Goal: Task Accomplishment & Management: Complete application form

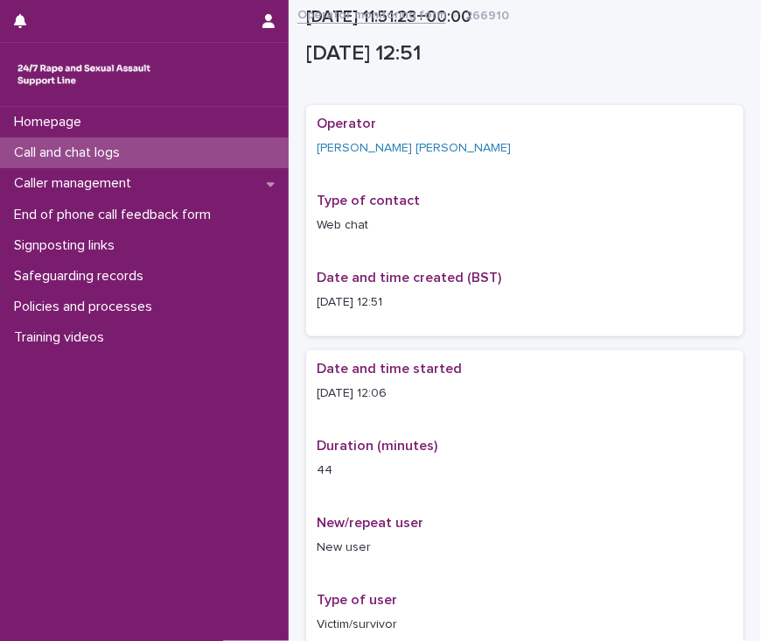
scroll to position [986, 0]
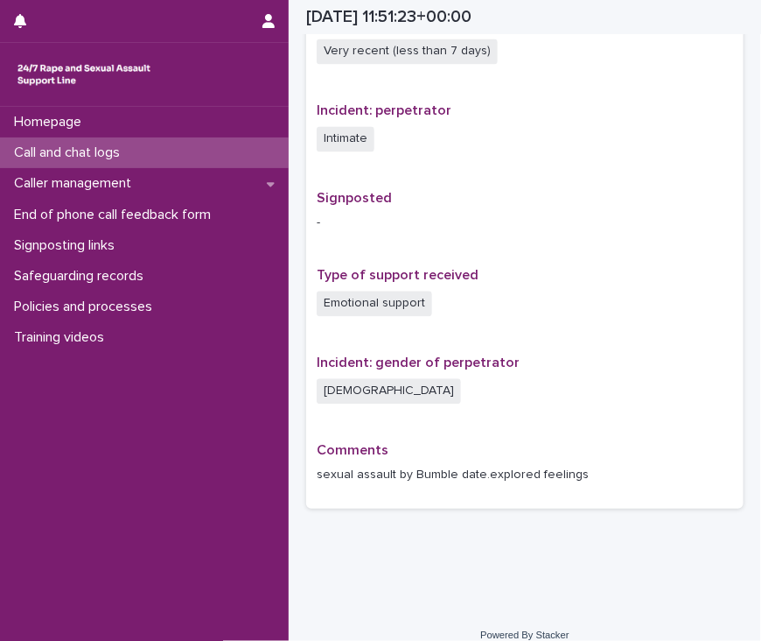
click at [44, 156] on p "Call and chat logs" at bounding box center [70, 152] width 127 height 17
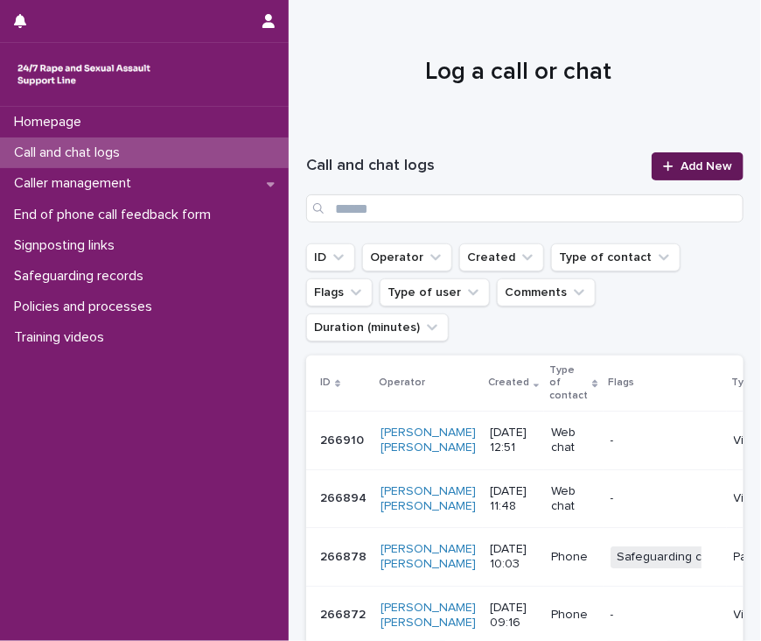
click at [681, 171] on span "Add New" at bounding box center [707, 166] width 52 height 12
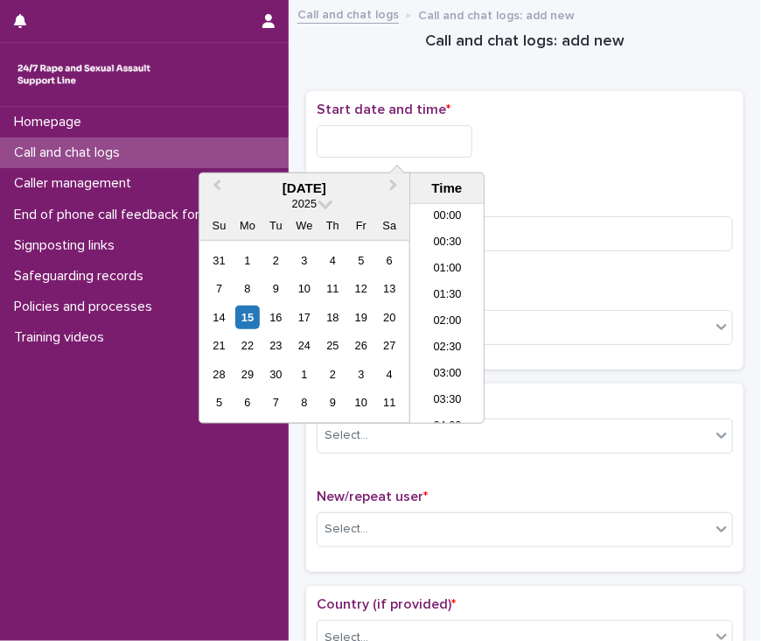
click at [386, 148] on input "text" at bounding box center [395, 141] width 156 height 32
click at [454, 339] on li "13:30" at bounding box center [447, 339] width 74 height 26
click at [432, 137] on input "**********" at bounding box center [395, 141] width 156 height 32
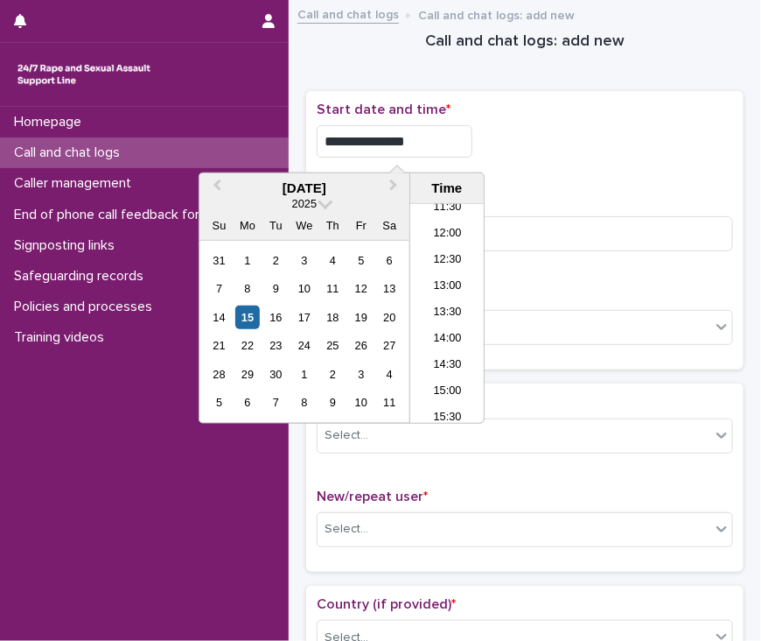
type input "**********"
click at [575, 151] on div "**********" at bounding box center [525, 141] width 417 height 32
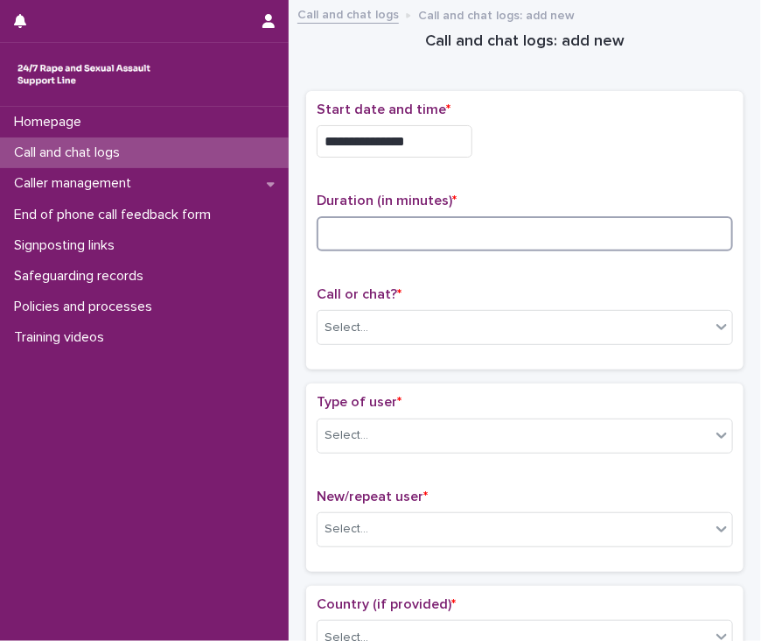
click at [478, 232] on input at bounding box center [525, 233] width 417 height 35
type input "*"
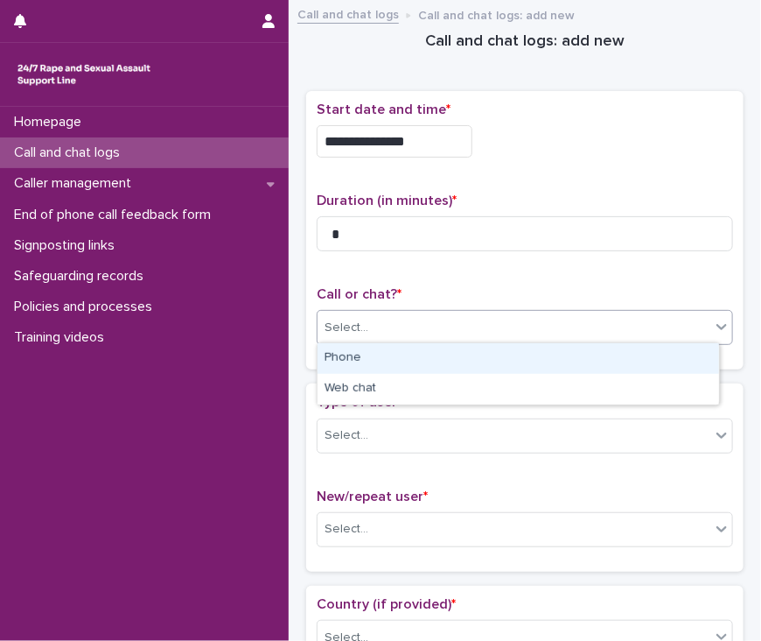
click at [459, 329] on div "Select..." at bounding box center [514, 327] width 393 height 29
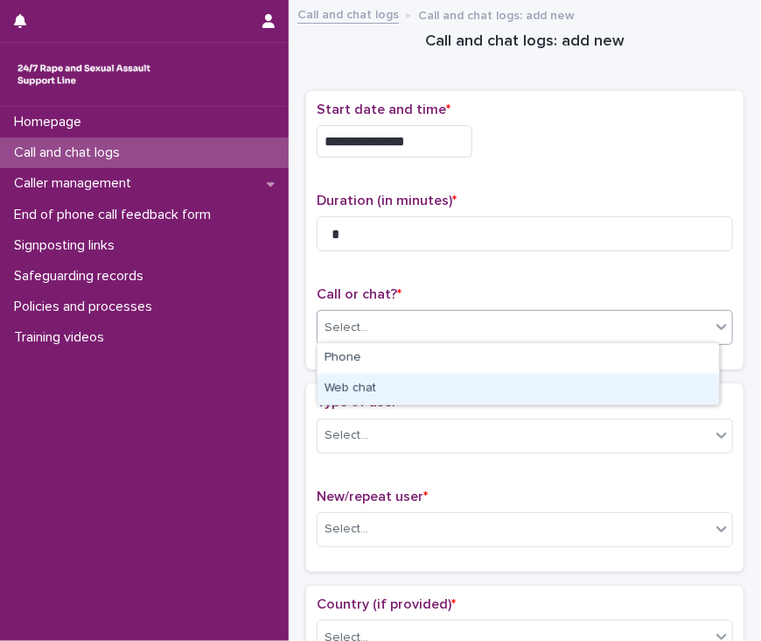
click at [452, 389] on div "Web chat" at bounding box center [519, 389] width 402 height 31
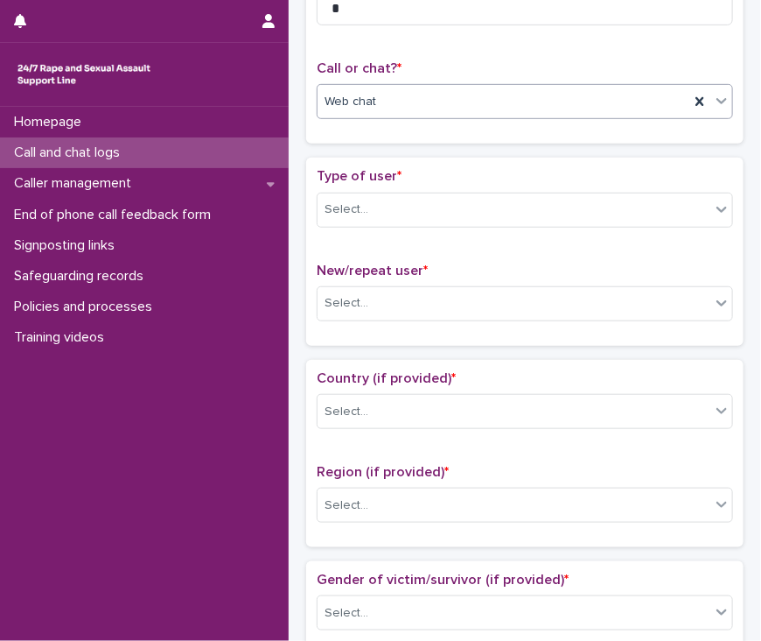
scroll to position [228, 0]
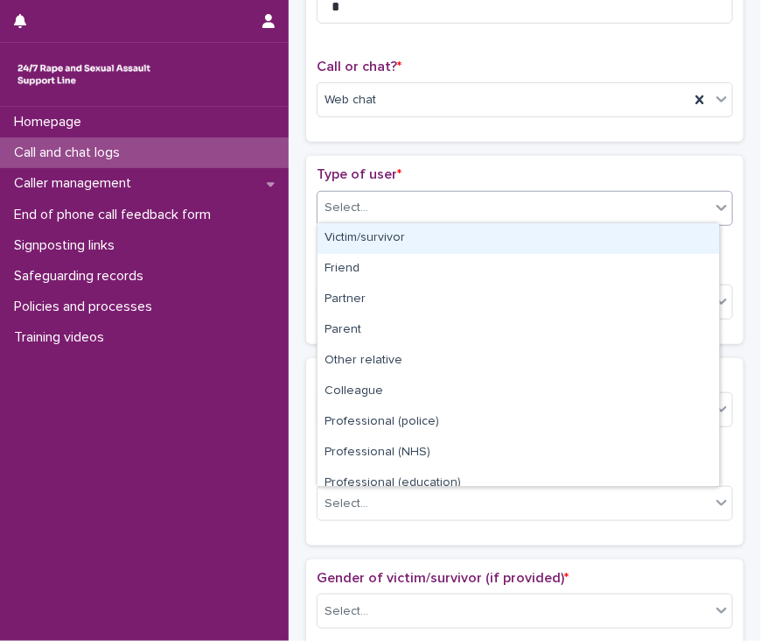
click at [462, 207] on div "Select..." at bounding box center [514, 207] width 393 height 29
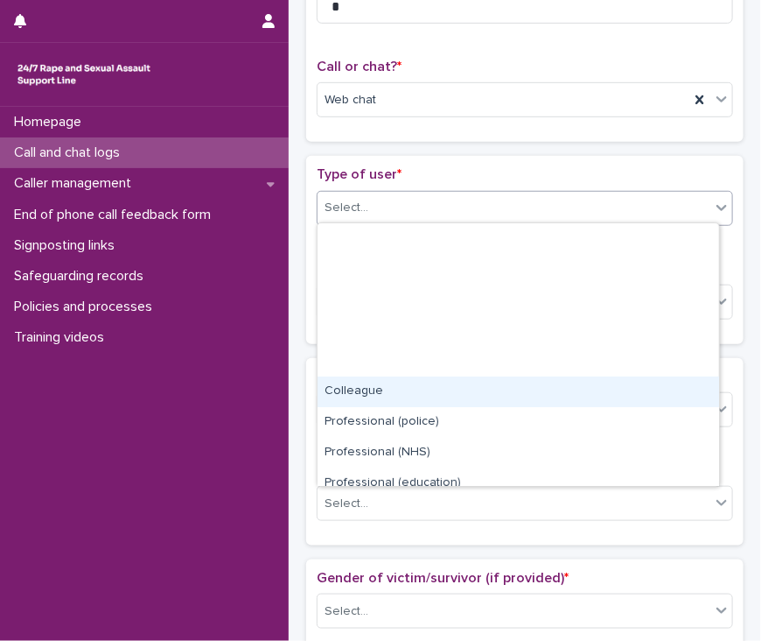
scroll to position [196, 0]
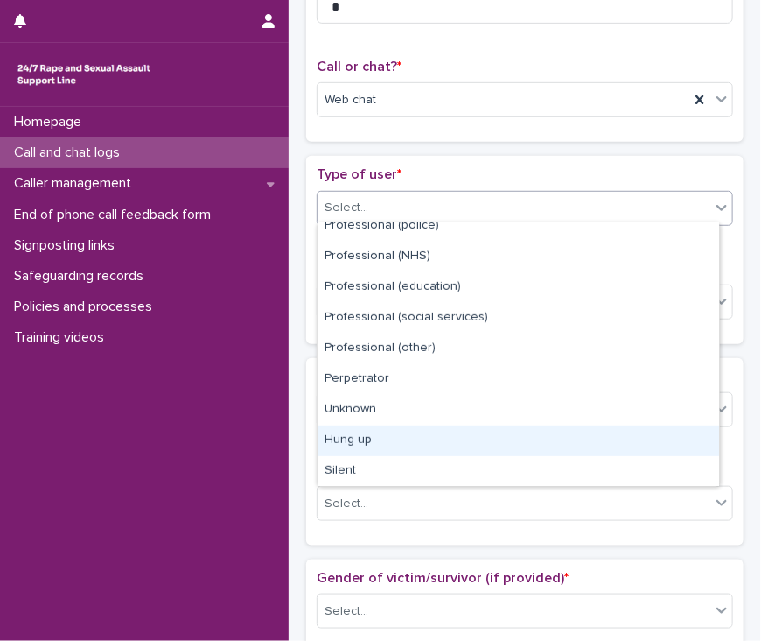
click at [449, 442] on div "Hung up" at bounding box center [519, 440] width 402 height 31
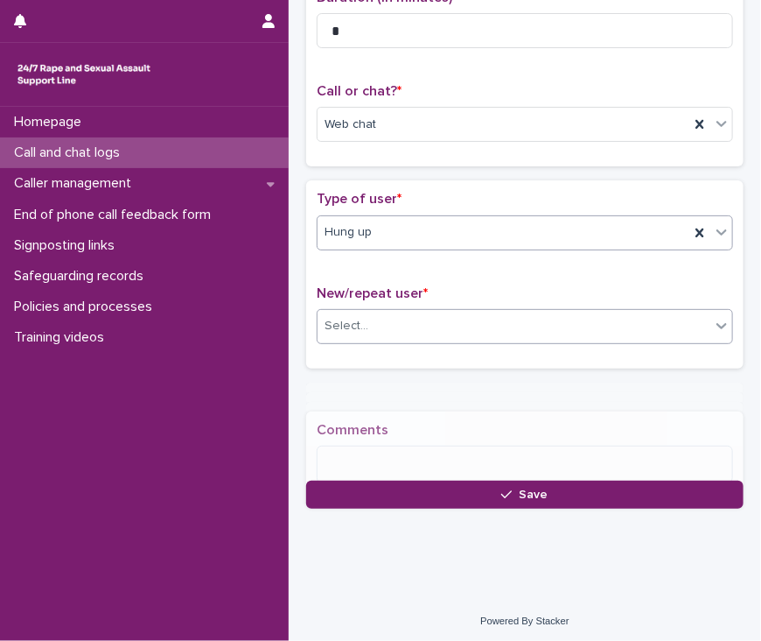
scroll to position [216, 0]
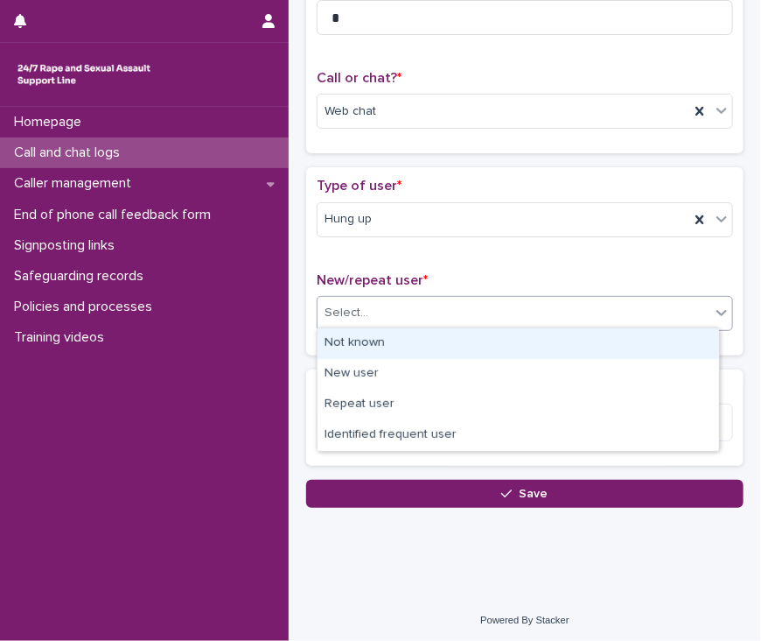
click at [444, 323] on div "Select..." at bounding box center [514, 312] width 393 height 29
click at [438, 344] on div "Not known" at bounding box center [519, 343] width 402 height 31
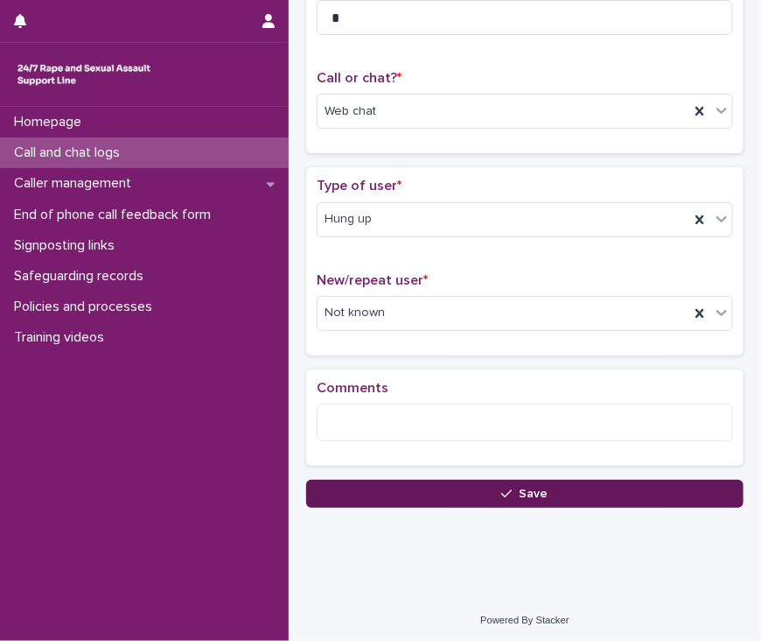
click at [520, 487] on span "Save" at bounding box center [534, 493] width 29 height 12
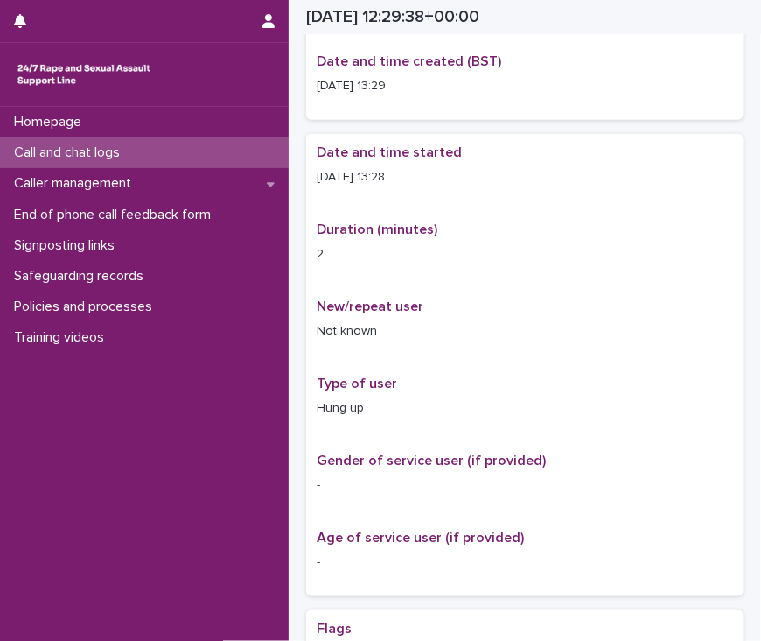
scroll to position [227, 0]
